Goal: Task Accomplishment & Management: Manage account settings

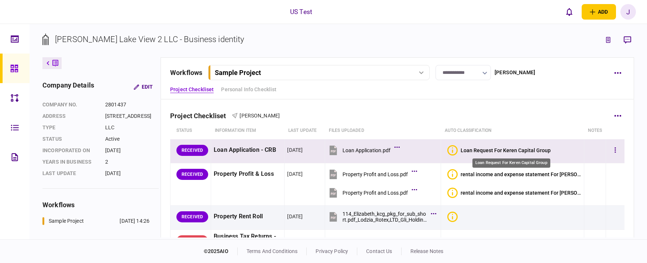
click at [481, 150] on div "Loan Request For Keren Capital Group" at bounding box center [506, 150] width 90 height 6
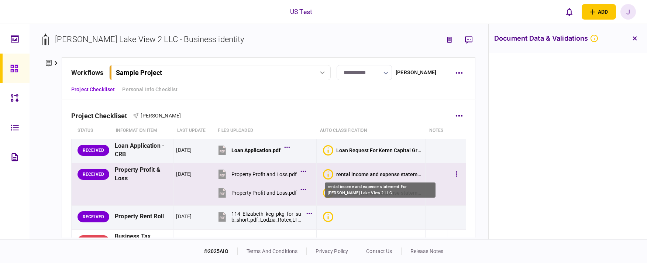
click at [377, 177] on div "rental income and expense statement For [PERSON_NAME] Lake View 2 LLC" at bounding box center [379, 174] width 87 height 6
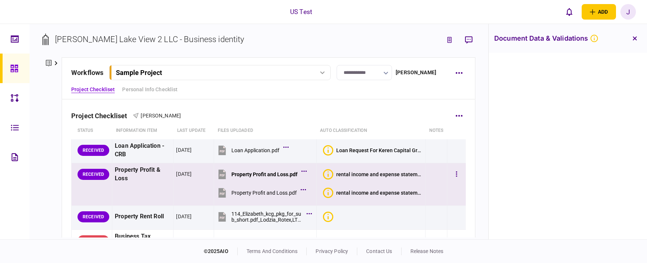
click at [365, 198] on section "rental income and expense statement For [PERSON_NAME] Lake View 2 LLC" at bounding box center [373, 192] width 100 height 17
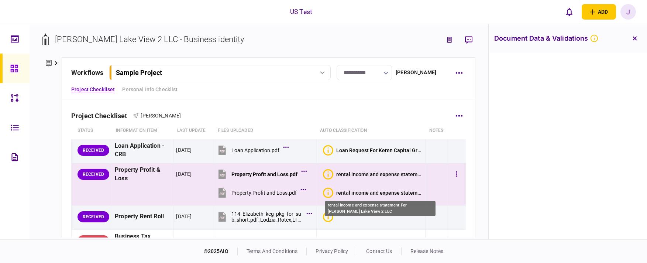
click at [358, 192] on div "rental income and expense statement For [PERSON_NAME] Lake View 2 LLC" at bounding box center [379, 193] width 87 height 6
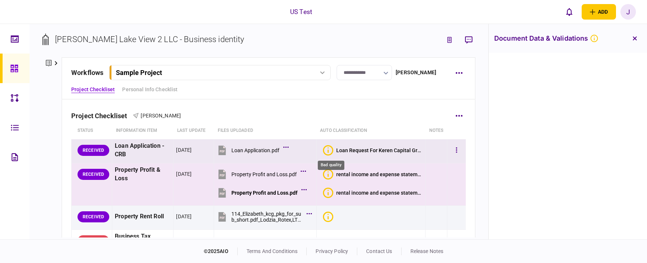
click at [330, 150] on icon "Bad quality" at bounding box center [328, 150] width 10 height 10
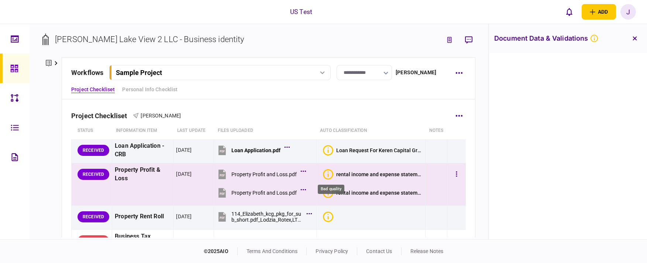
click at [331, 174] on icon "Bad quality" at bounding box center [328, 174] width 10 height 10
click at [331, 195] on icon "Bad quality" at bounding box center [328, 193] width 10 height 10
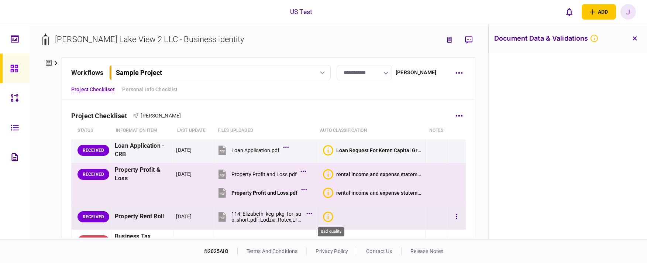
click at [332, 216] on icon "Bad quality" at bounding box center [328, 217] width 10 height 10
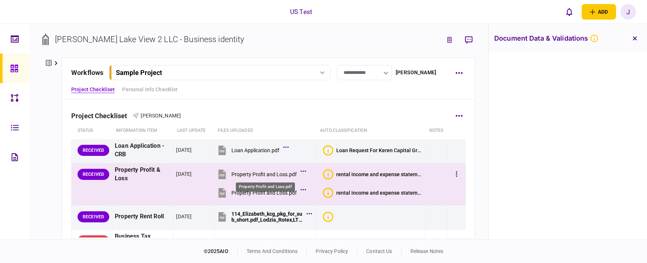
click at [281, 176] on div "Property Profit and Loss.pdf" at bounding box center [264, 174] width 65 height 6
click at [239, 78] on button "Sample Project" at bounding box center [220, 72] width 222 height 15
click at [298, 86] on div "[DATE] 14:26" at bounding box center [313, 88] width 30 height 8
click at [458, 72] on icon "button" at bounding box center [459, 73] width 7 height 2
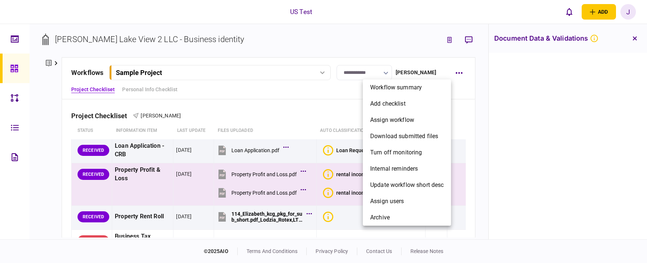
click at [298, 86] on div at bounding box center [323, 131] width 647 height 263
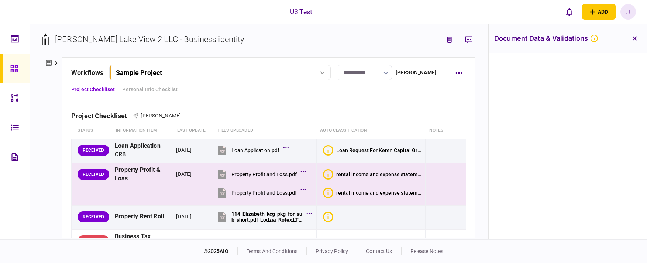
drag, startPoint x: 124, startPoint y: 36, endPoint x: 108, endPoint y: 39, distance: 16.5
click at [124, 36] on div "[PERSON_NAME] Lake View 2 LLC - Business identity" at bounding box center [149, 39] width 189 height 12
click at [51, 62] on icon at bounding box center [49, 63] width 6 height 8
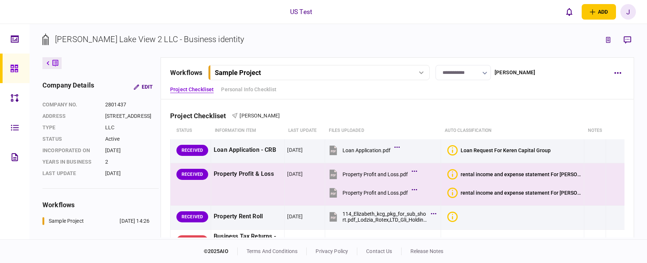
scroll to position [71, 0]
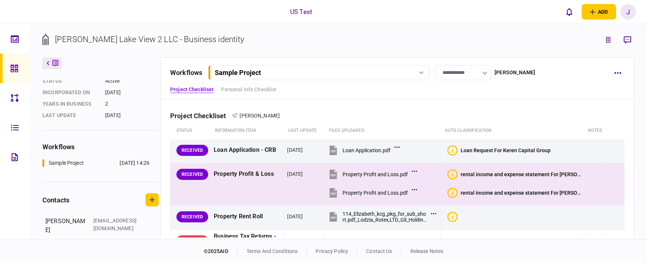
drag, startPoint x: 129, startPoint y: 146, endPoint x: 123, endPoint y: 146, distance: 5.9
click at [126, 146] on div "workflows" at bounding box center [100, 147] width 116 height 10
click at [66, 147] on div "workflows" at bounding box center [100, 147] width 116 height 10
click at [129, 165] on div "[DATE] 14:26" at bounding box center [135, 163] width 30 height 8
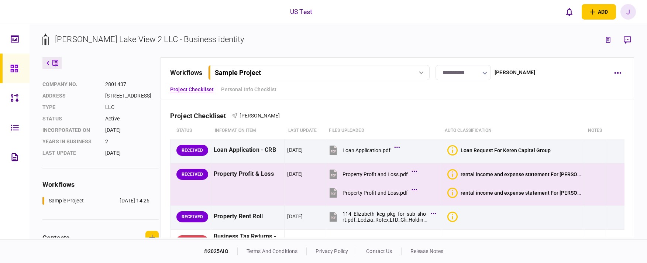
scroll to position [0, 0]
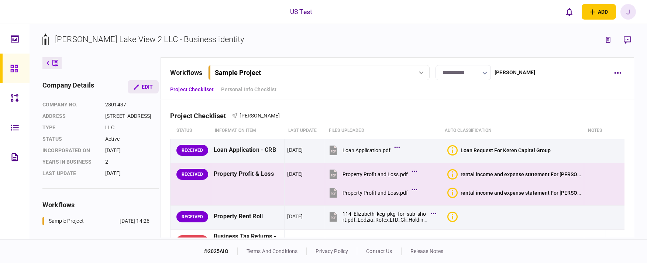
click at [148, 85] on button "Edit" at bounding box center [143, 86] width 31 height 13
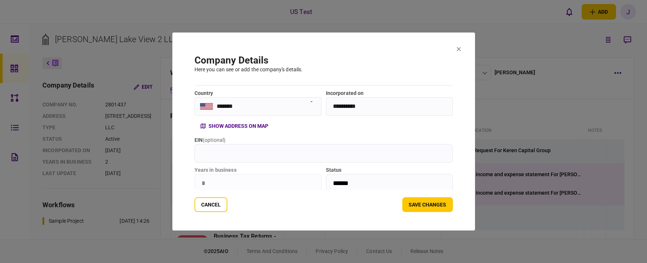
scroll to position [120, 0]
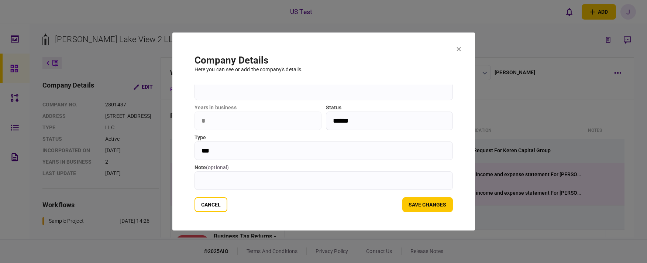
click at [461, 48] on section "**********" at bounding box center [323, 132] width 303 height 198
click at [455, 49] on section "**********" at bounding box center [323, 132] width 303 height 198
drag, startPoint x: 461, startPoint y: 49, endPoint x: 448, endPoint y: 45, distance: 14.5
click at [461, 49] on section "**********" at bounding box center [323, 132] width 303 height 198
click at [459, 49] on icon at bounding box center [459, 49] width 4 height 4
